Goal: Information Seeking & Learning: Learn about a topic

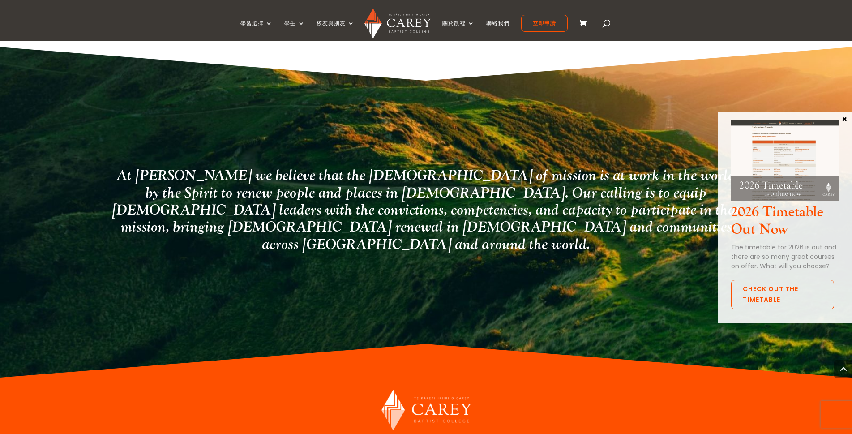
scroll to position [2048, 0]
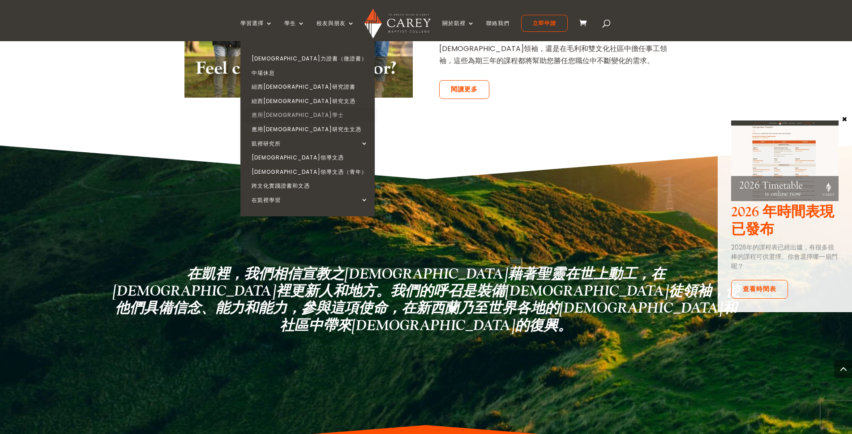
click at [282, 114] on font "應用[DEMOGRAPHIC_DATA]學士" at bounding box center [298, 115] width 92 height 8
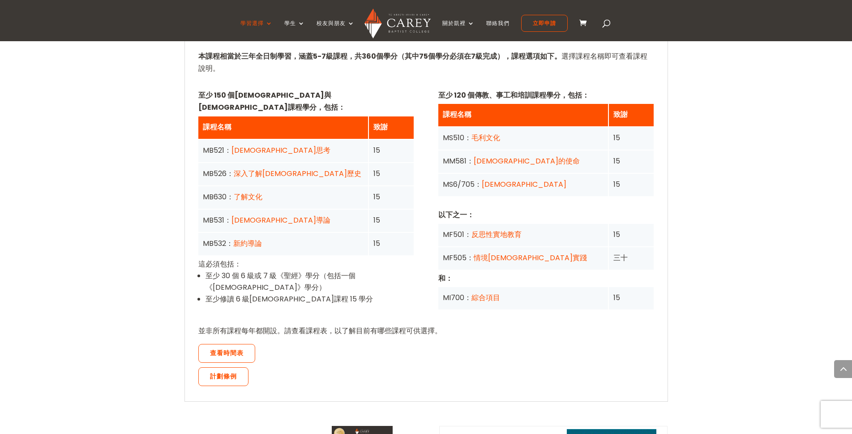
scroll to position [537, 0]
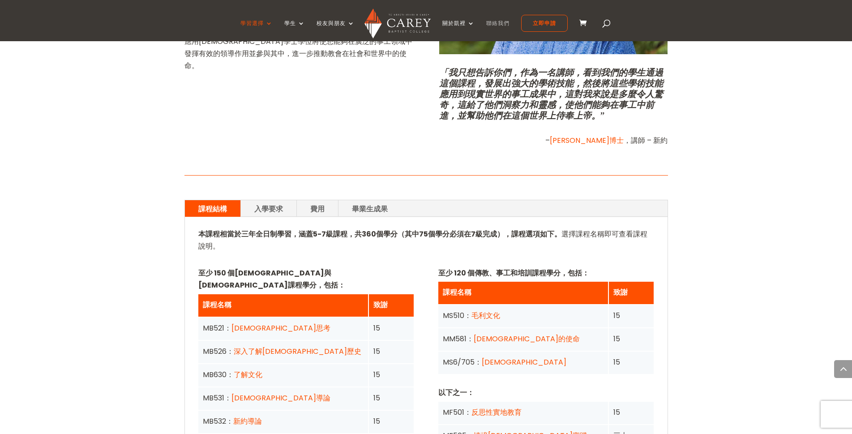
click at [496, 21] on font "聯絡我們" at bounding box center [497, 23] width 23 height 8
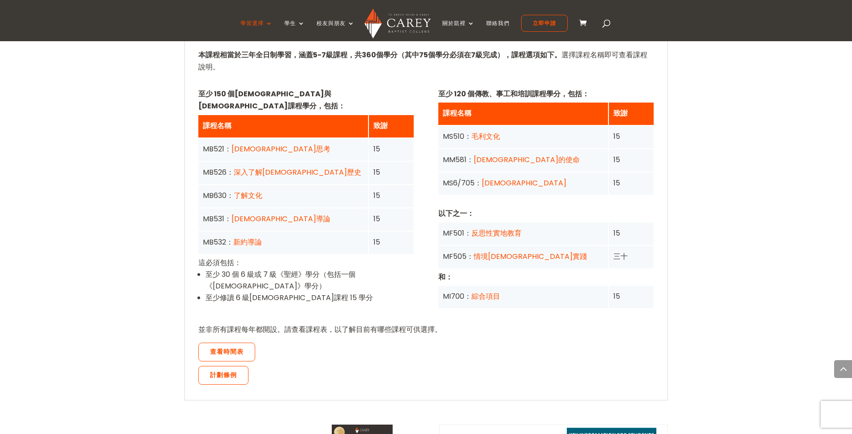
scroll to position [716, 0]
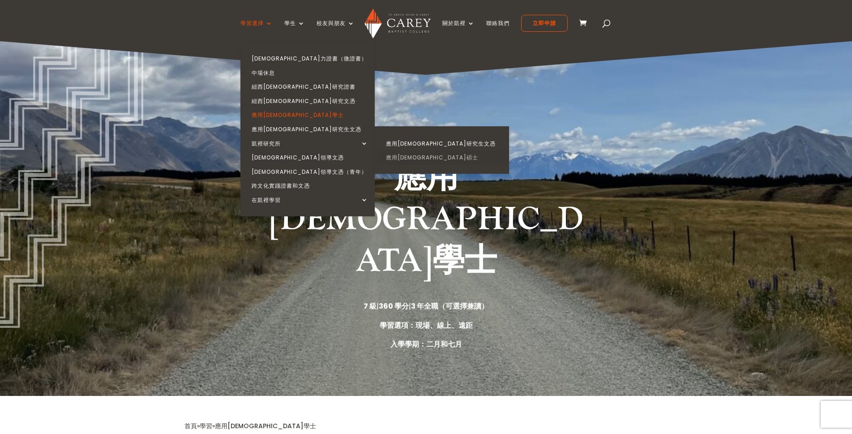
click at [416, 159] on font "應用[DEMOGRAPHIC_DATA]碩士" at bounding box center [432, 158] width 92 height 8
click at [407, 156] on font "應用[DEMOGRAPHIC_DATA]碩士" at bounding box center [432, 158] width 92 height 8
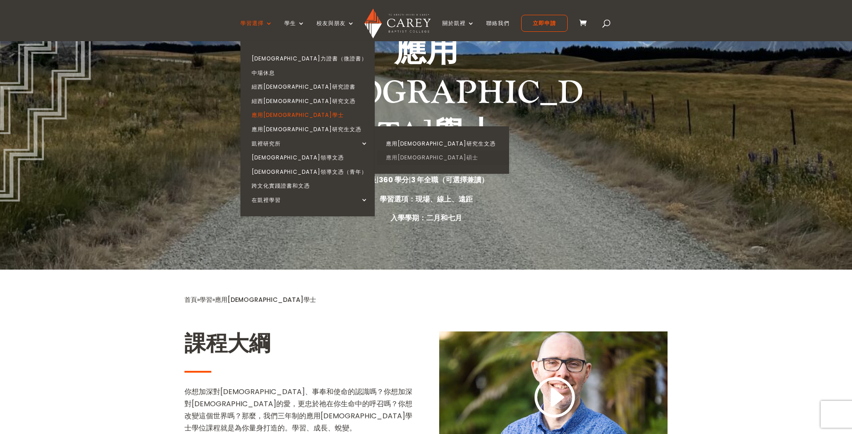
scroll to position [224, 0]
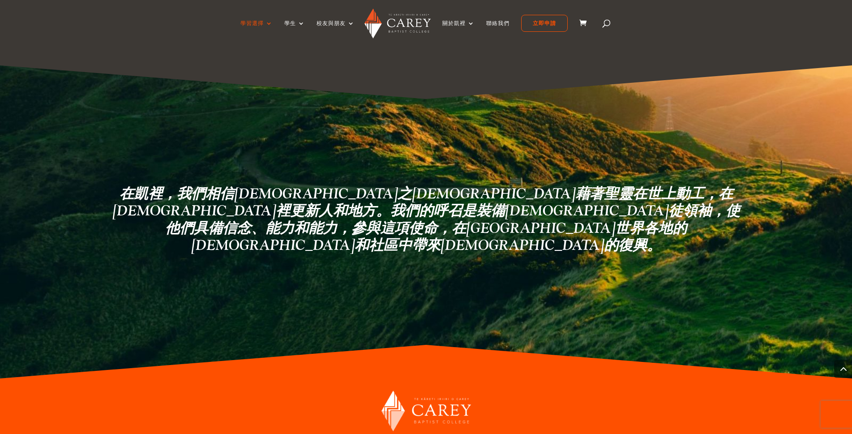
scroll to position [1698, 0]
